Goal: Information Seeking & Learning: Learn about a topic

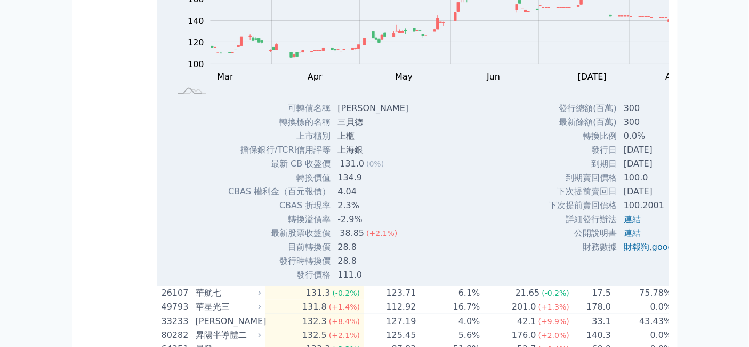
scroll to position [5154, 0]
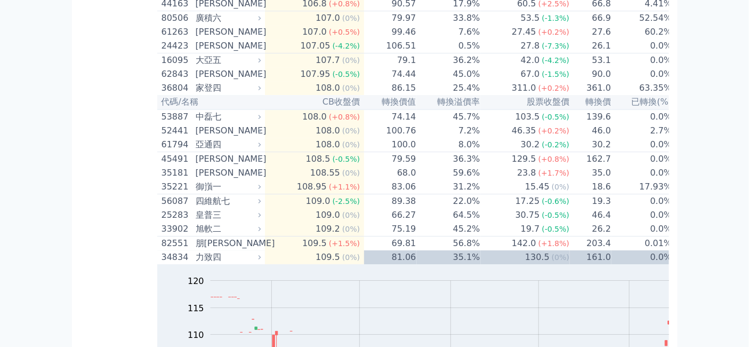
scroll to position [3791, 0]
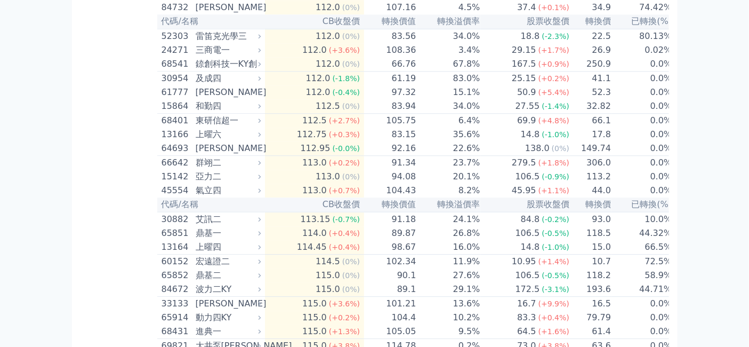
scroll to position [4976, 0]
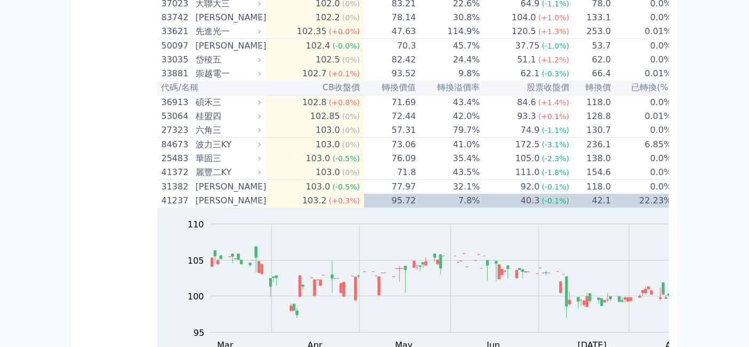
scroll to position [2606, 0]
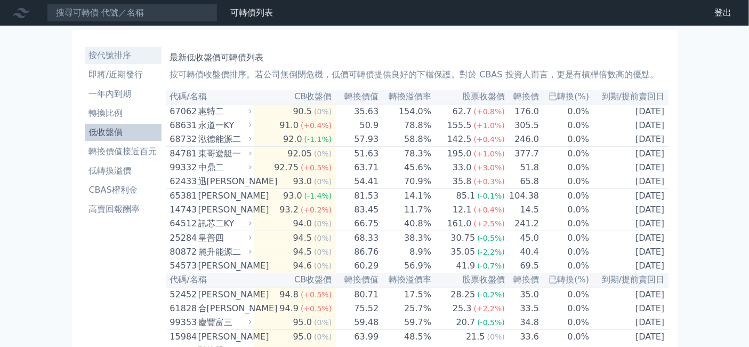
click at [85, 62] on li "按代號排序" at bounding box center [123, 55] width 77 height 13
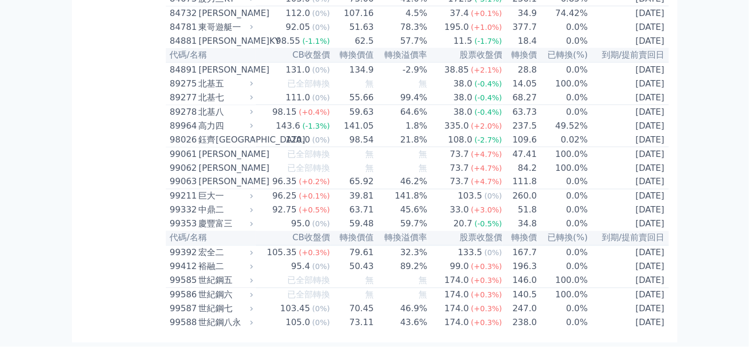
scroll to position [6812, 0]
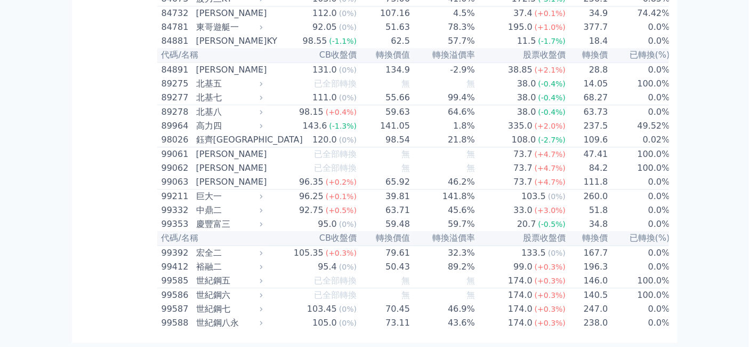
scroll to position [6871, 0]
